Goal: Information Seeking & Learning: Learn about a topic

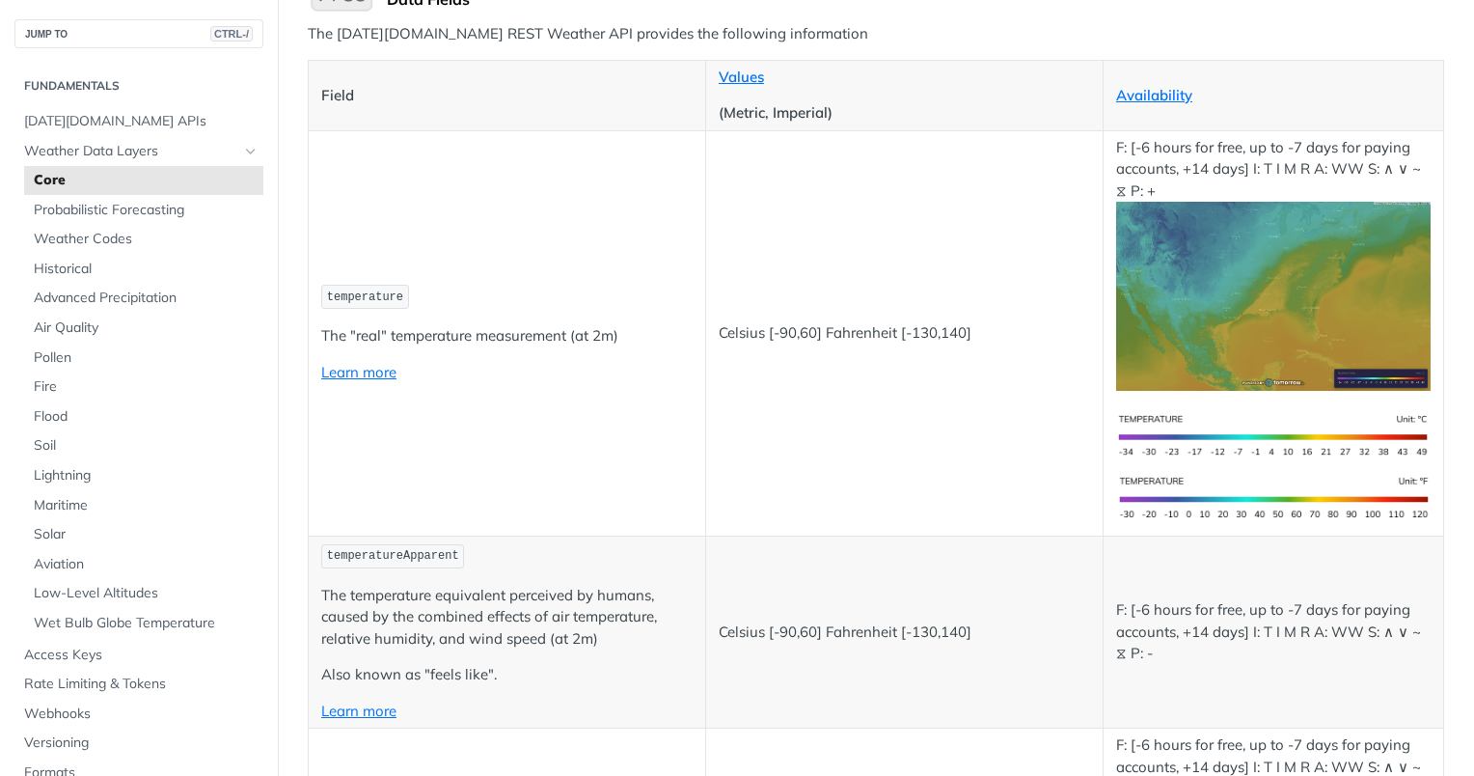
scroll to position [289, 0]
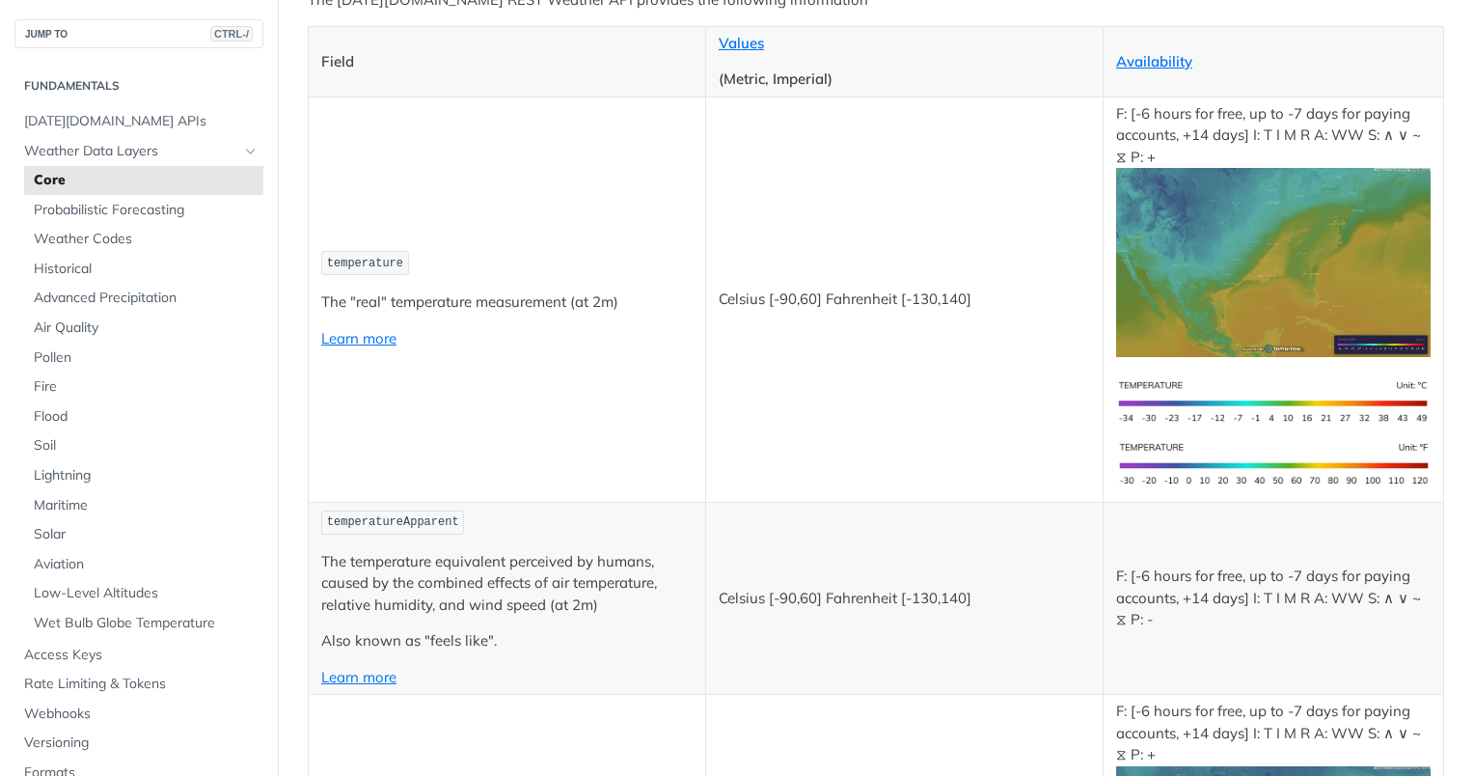
click at [373, 257] on span "temperature" at bounding box center [365, 264] width 76 height 14
click at [372, 257] on span "temperature" at bounding box center [365, 264] width 76 height 14
drag, startPoint x: 372, startPoint y: 254, endPoint x: 527, endPoint y: 266, distance: 154.9
click at [527, 266] on p "temperature" at bounding box center [506, 263] width 371 height 28
click at [560, 298] on p "The "real" temperature measurement (at 2m)" at bounding box center [506, 302] width 371 height 22
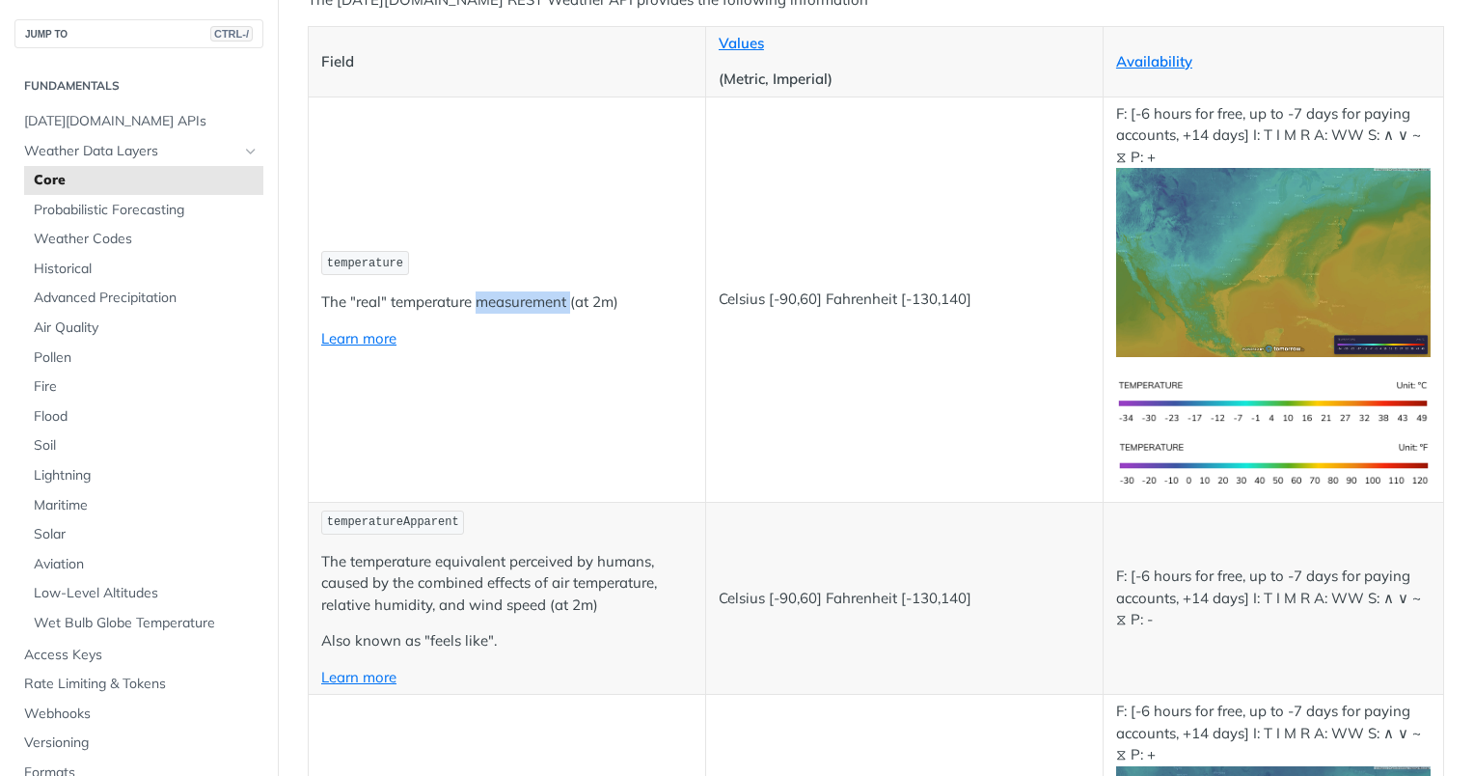
click at [560, 298] on p "The "real" temperature measurement (at 2m)" at bounding box center [506, 302] width 371 height 22
drag, startPoint x: 560, startPoint y: 298, endPoint x: 607, endPoint y: 360, distance: 77.8
click at [607, 360] on td "temperature The "real" temperature measurement (at 2m) Learn more" at bounding box center [507, 298] width 397 height 405
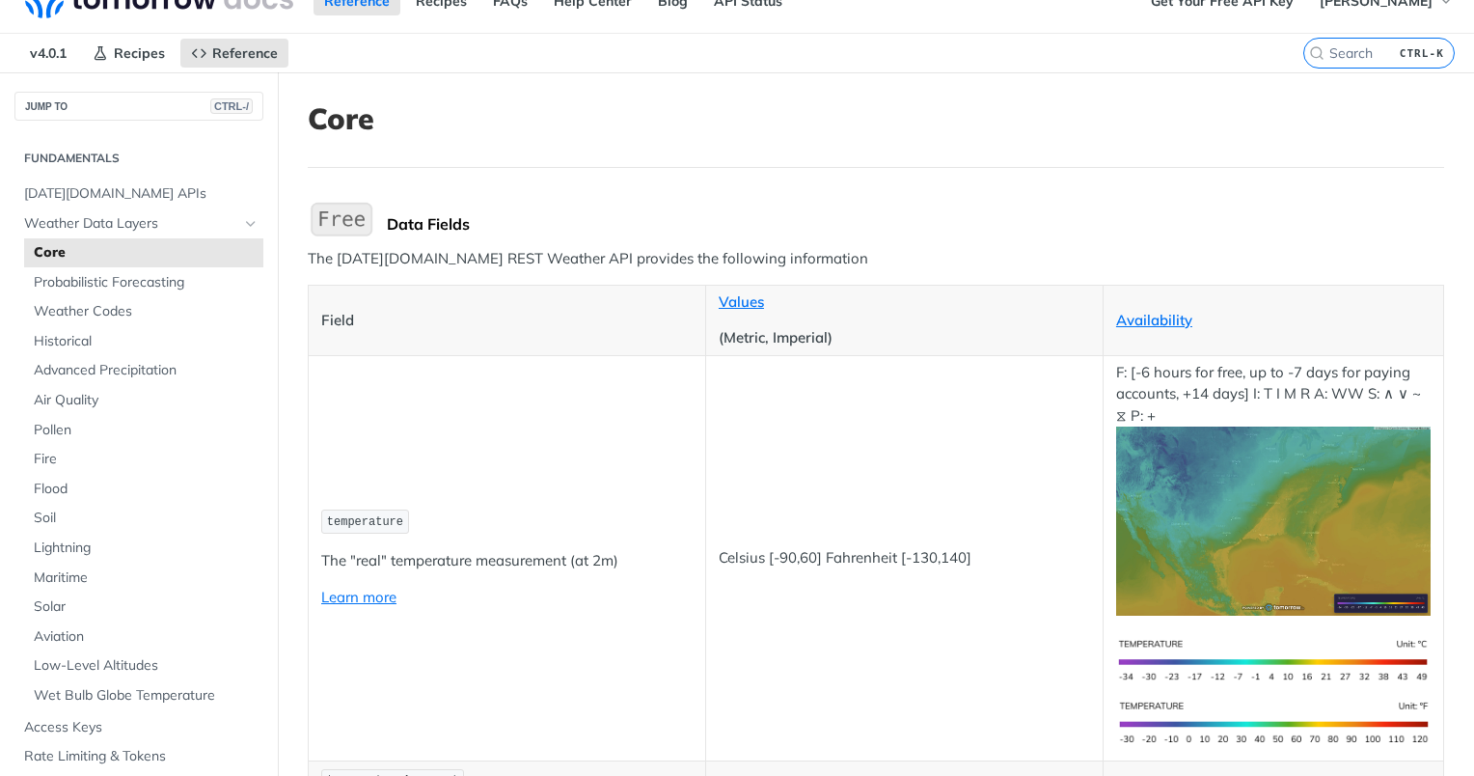
scroll to position [0, 0]
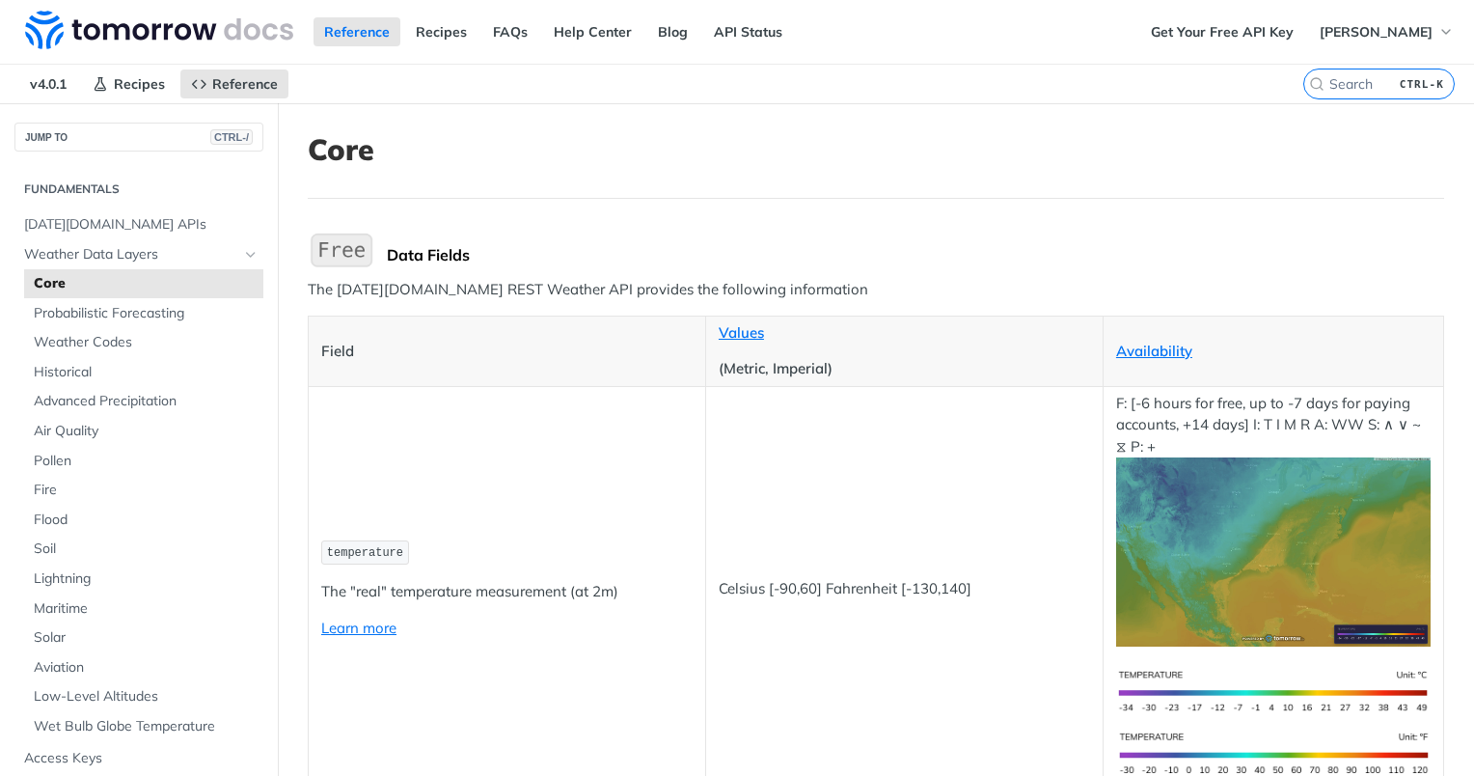
click at [350, 559] on code "temperature" at bounding box center [365, 552] width 88 height 24
click at [348, 552] on span "temperature" at bounding box center [365, 553] width 76 height 14
drag, startPoint x: 348, startPoint y: 552, endPoint x: 343, endPoint y: 630, distance: 78.3
click at [343, 630] on link "Learn more" at bounding box center [358, 627] width 75 height 18
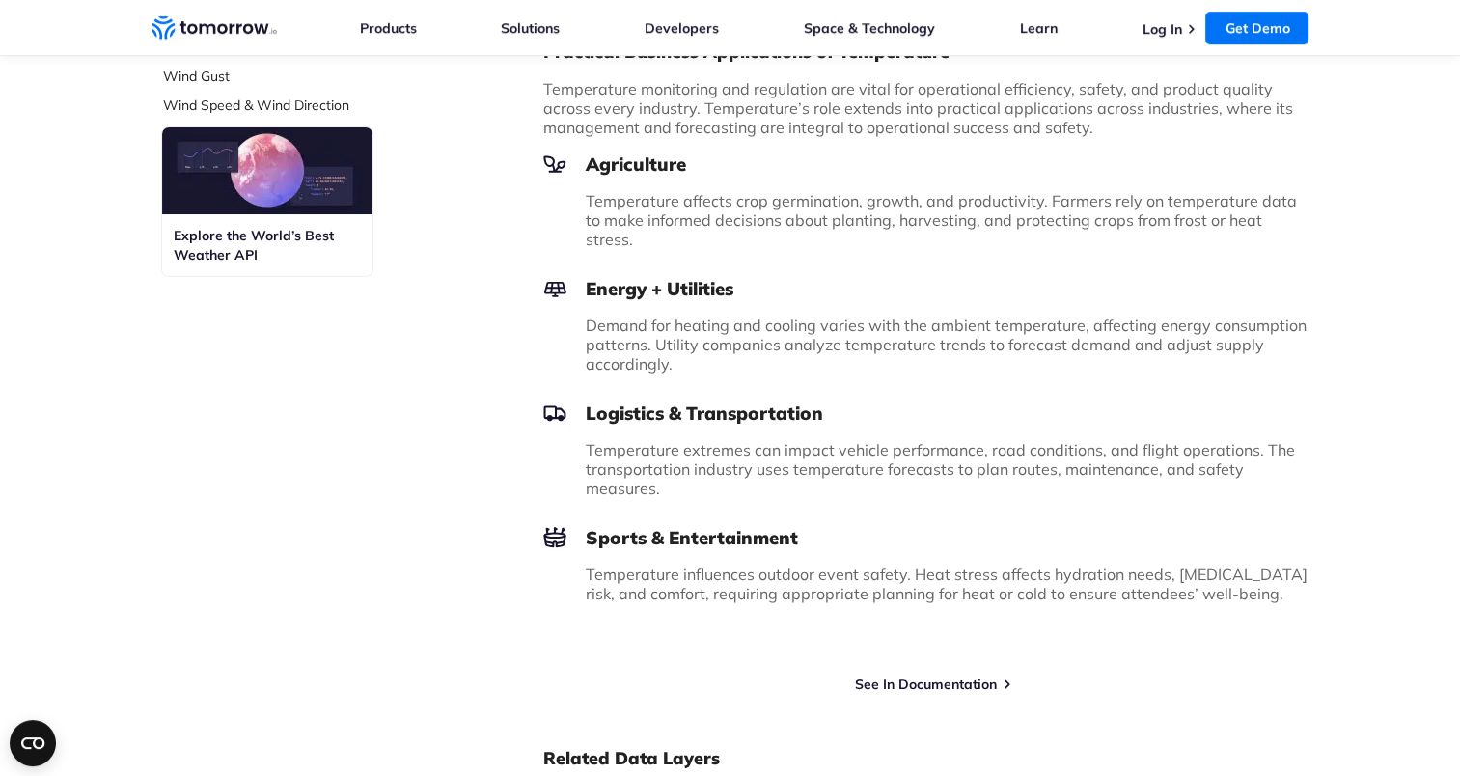
scroll to position [1447, 0]
